Goal: Information Seeking & Learning: Learn about a topic

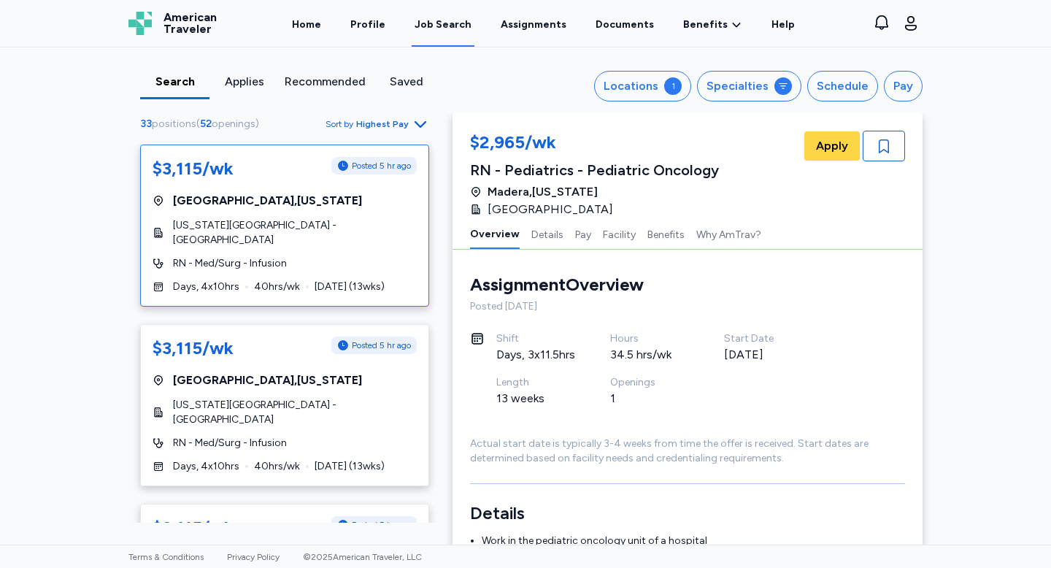
click at [336, 242] on span "[US_STATE][GEOGRAPHIC_DATA] - [GEOGRAPHIC_DATA]" at bounding box center [295, 232] width 244 height 29
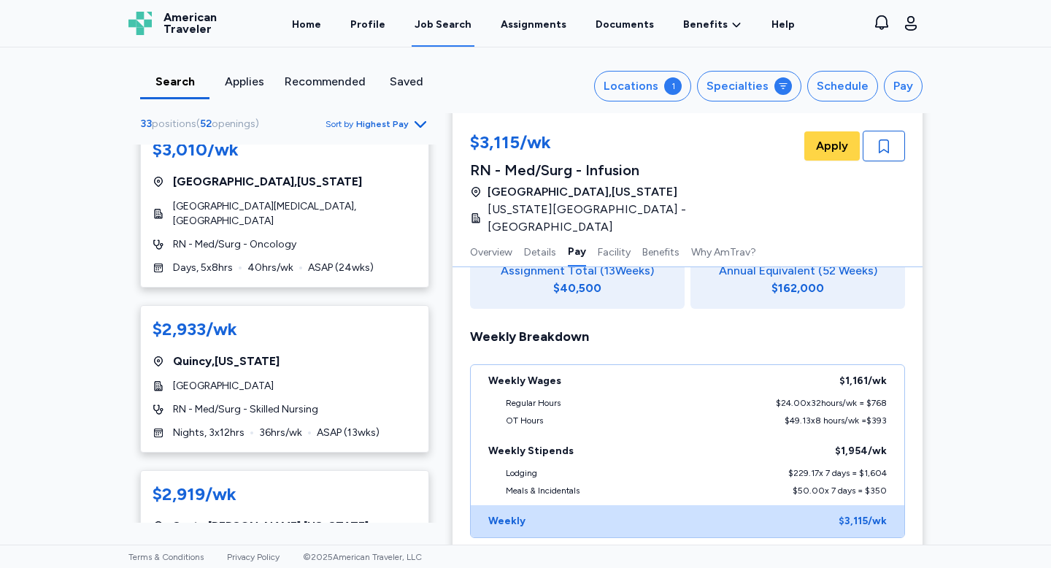
scroll to position [562, 0]
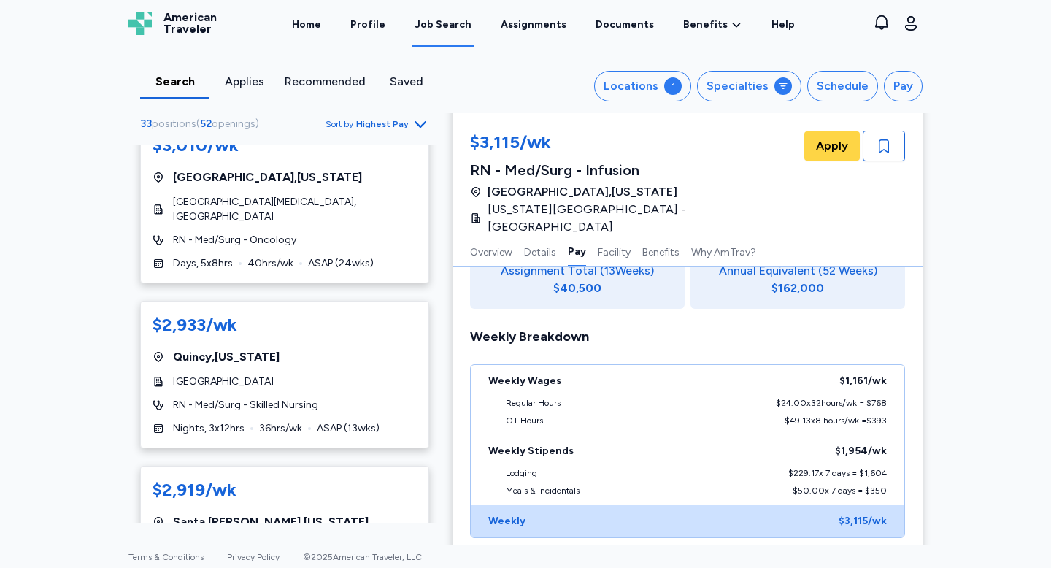
click at [238, 375] on div "$2,933/wk [GEOGRAPHIC_DATA] , [US_STATE] [GEOGRAPHIC_DATA] RN - Med/Surg - Skil…" at bounding box center [284, 374] width 289 height 147
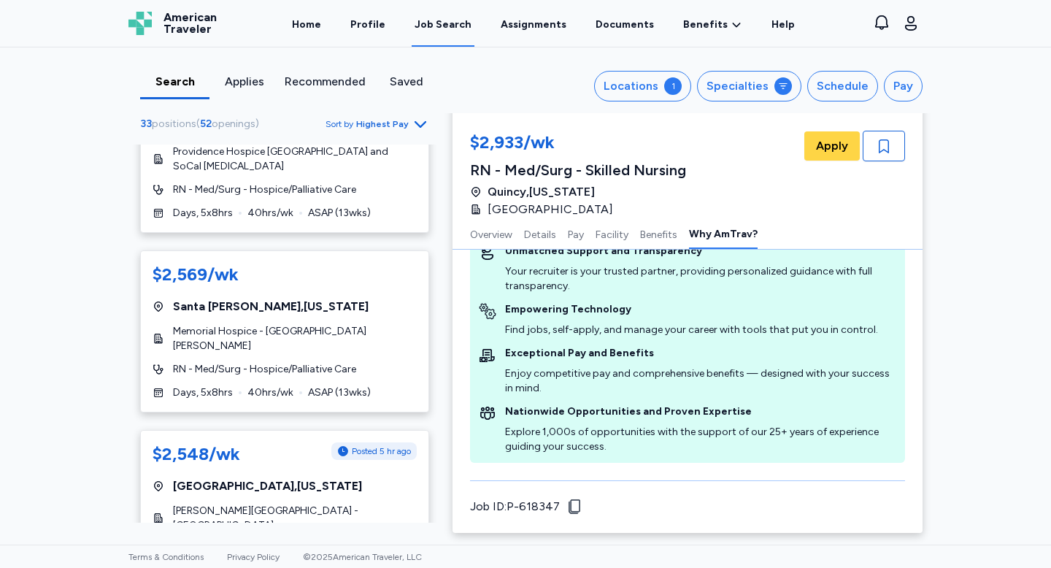
scroll to position [1501, 0]
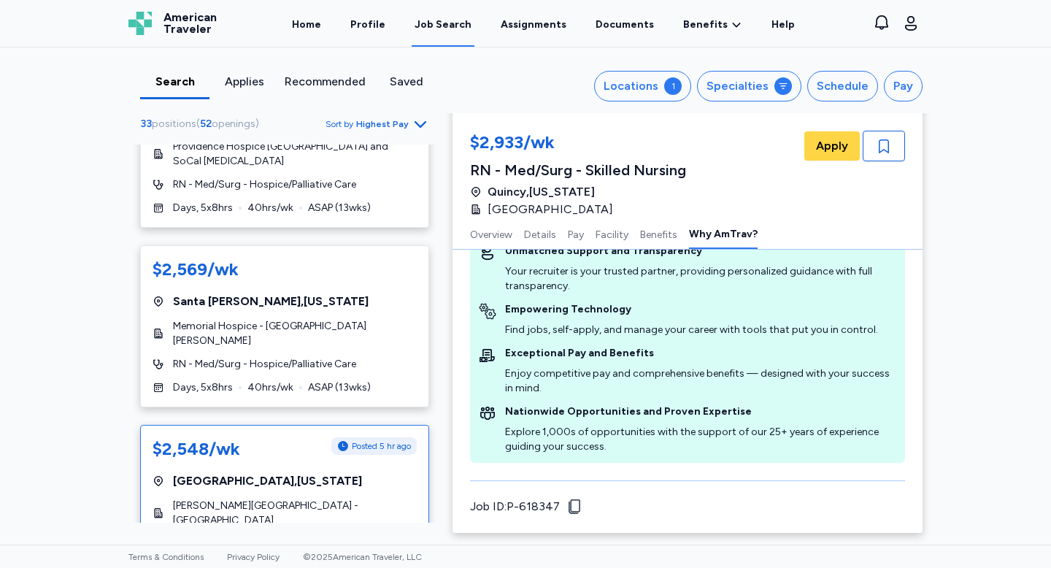
click at [356, 444] on div "$2,548/wk Posted 5 hr ago [GEOGRAPHIC_DATA] , [US_STATE] [PERSON_NAME][GEOGRAPH…" at bounding box center [284, 506] width 289 height 162
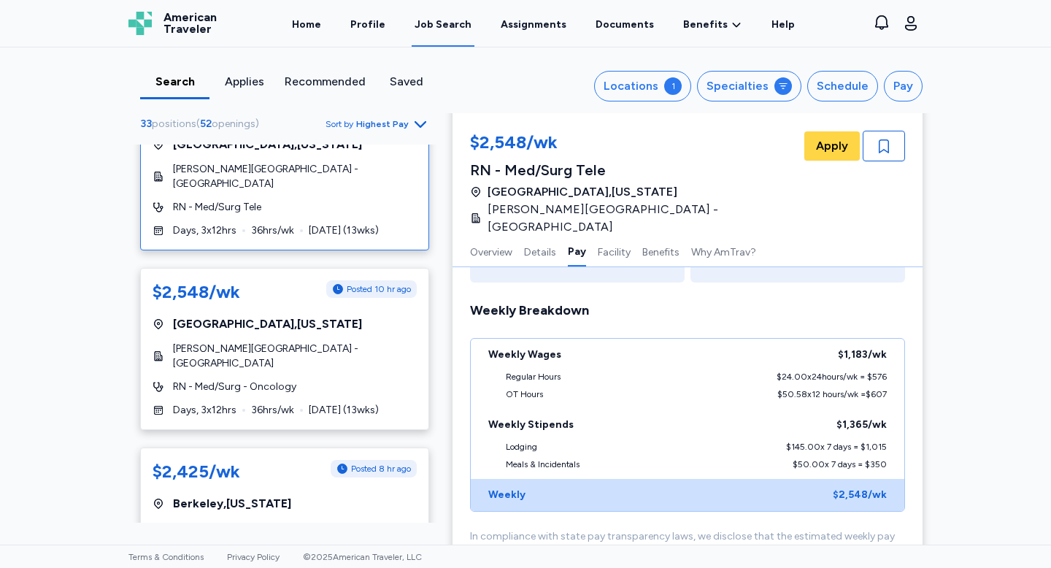
scroll to position [1838, 0]
click at [305, 520] on span "[PERSON_NAME][GEOGRAPHIC_DATA] - [PERSON_NAME][GEOGRAPHIC_DATA]" at bounding box center [295, 534] width 244 height 29
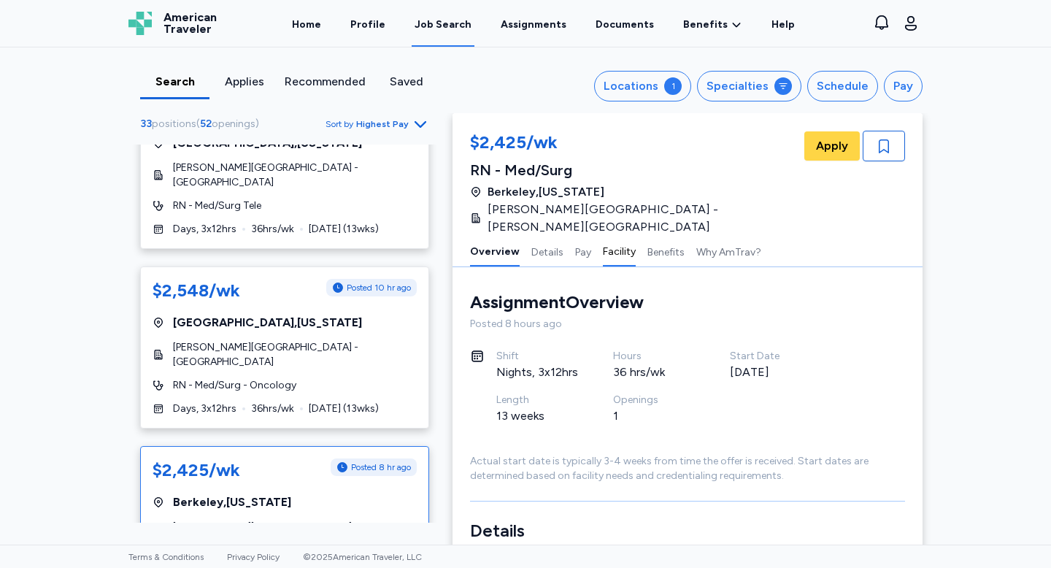
click at [609, 245] on button "Facility" at bounding box center [619, 251] width 33 height 31
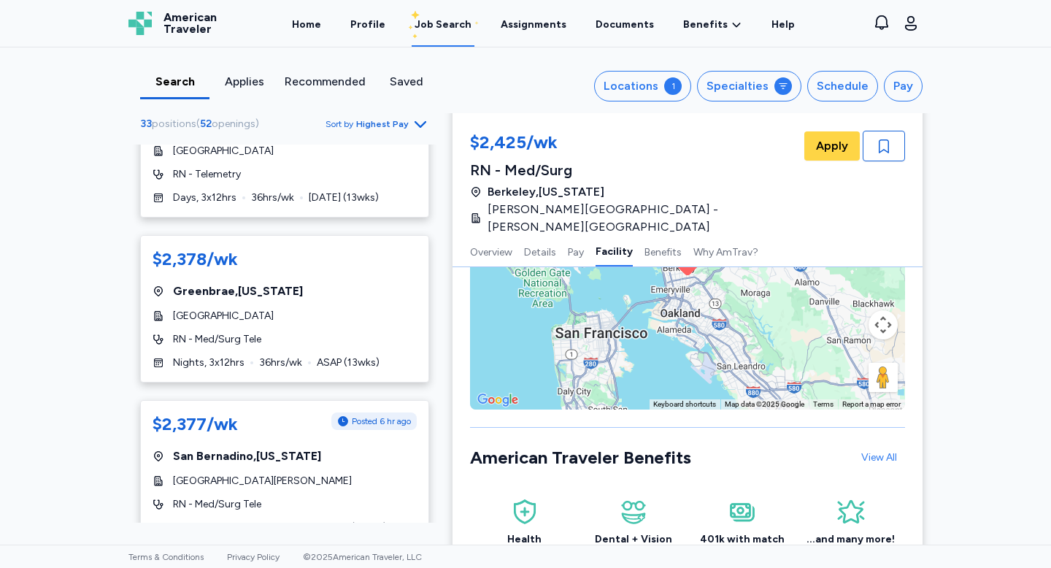
scroll to position [3073, 0]
click at [331, 398] on div "$2,377/wk Posted 6 hr ago [GEOGRAPHIC_DATA] , [US_STATE][GEOGRAPHIC_DATA][PERSO…" at bounding box center [284, 471] width 289 height 147
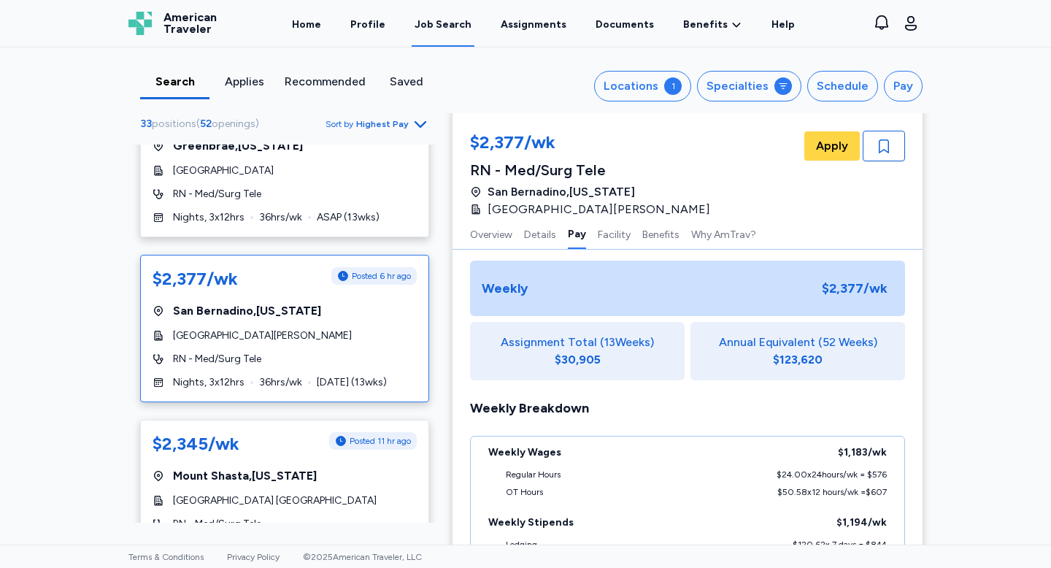
scroll to position [3151, 0]
